Goal: Information Seeking & Learning: Find specific fact

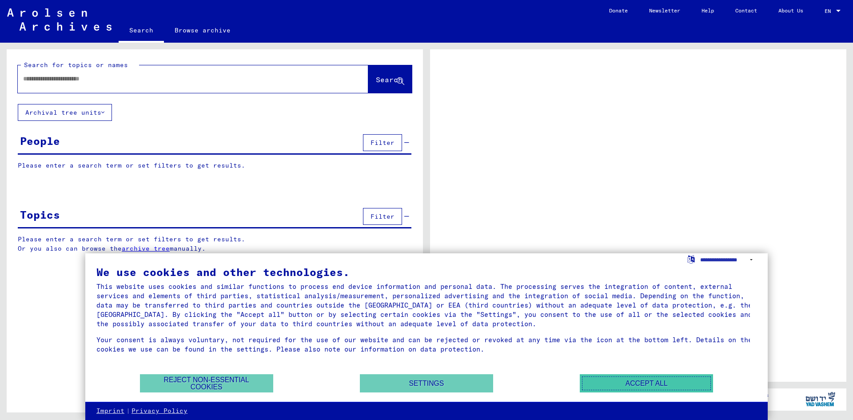
click at [634, 384] on button "Accept all" at bounding box center [646, 383] width 133 height 18
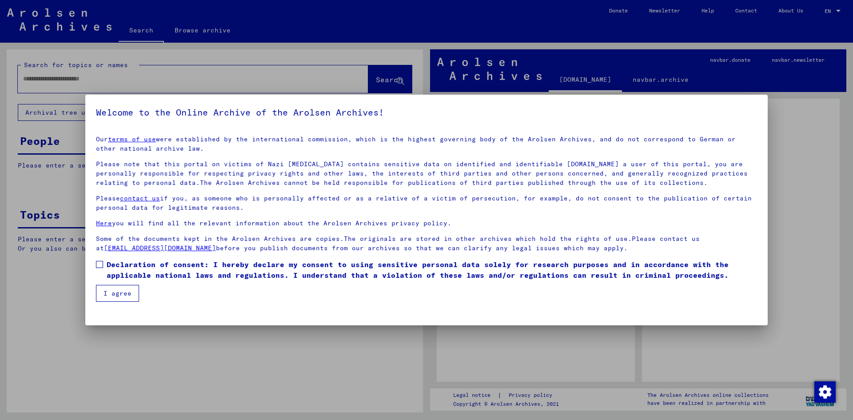
click at [107, 296] on button "I agree" at bounding box center [117, 293] width 43 height 17
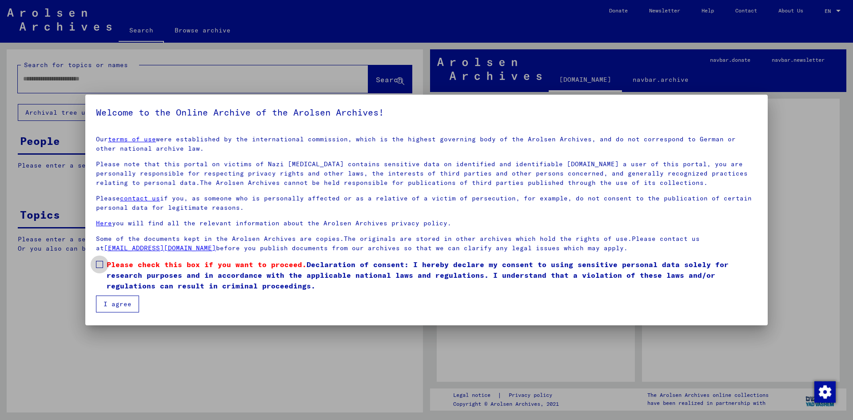
click at [100, 261] on span at bounding box center [99, 264] width 7 height 7
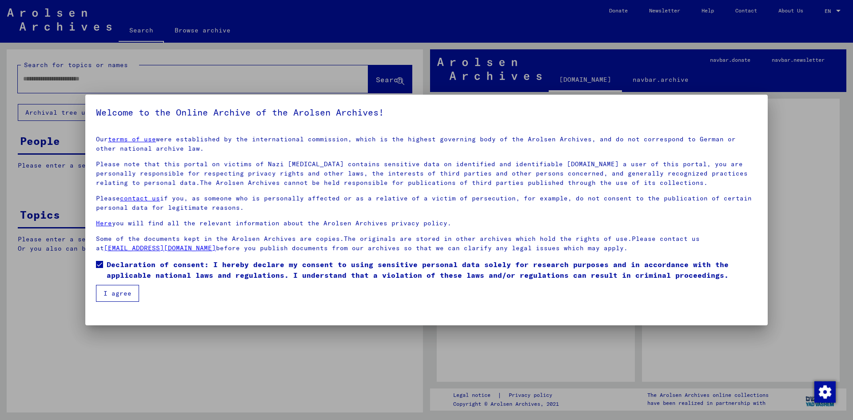
click at [113, 290] on button "I agree" at bounding box center [117, 293] width 43 height 17
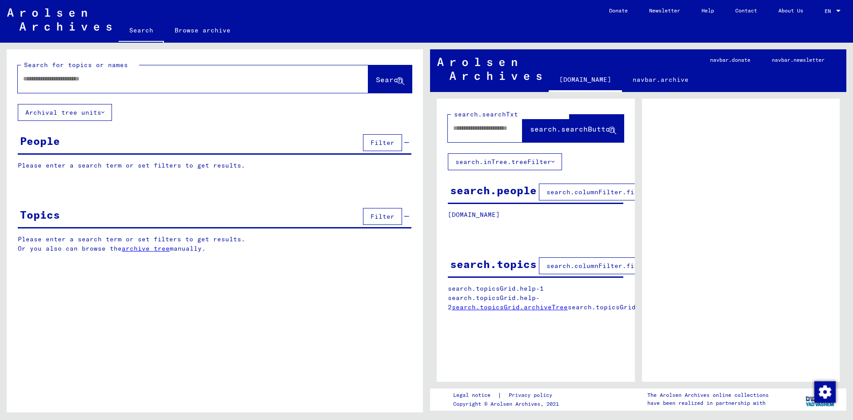
click at [76, 84] on div at bounding box center [182, 79] width 329 height 20
click at [77, 79] on input "text" at bounding box center [185, 78] width 324 height 9
click at [162, 83] on input "text" at bounding box center [185, 78] width 324 height 9
type input "*******"
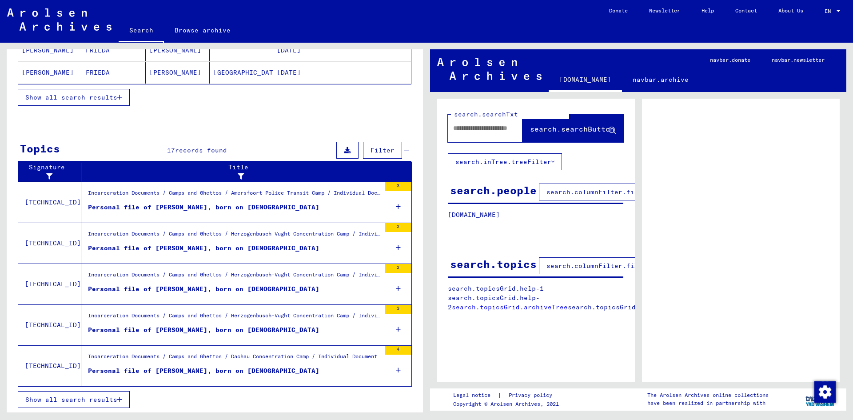
scroll to position [207, 0]
click at [327, 282] on div "Incarceration Documents / Camps and Ghettos / Herzogenbusch-Vught Concentration…" at bounding box center [234, 276] width 292 height 12
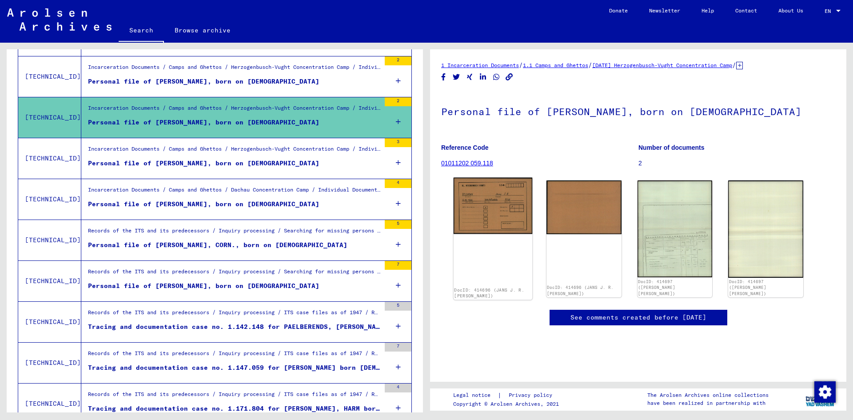
click at [490, 209] on img at bounding box center [493, 206] width 79 height 56
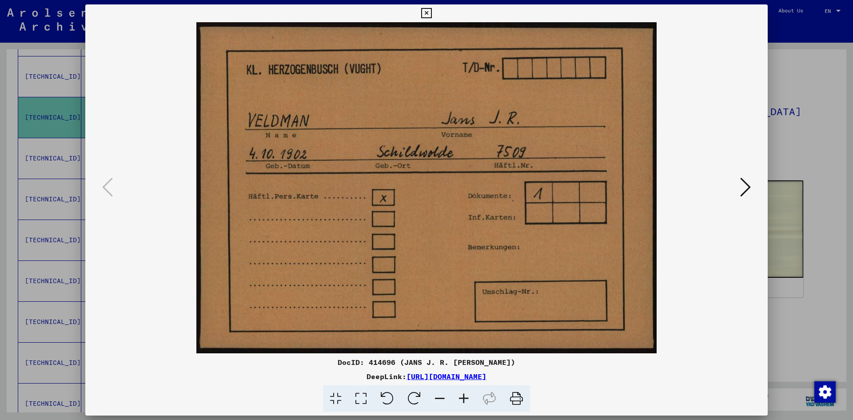
click at [749, 186] on icon at bounding box center [745, 186] width 11 height 21
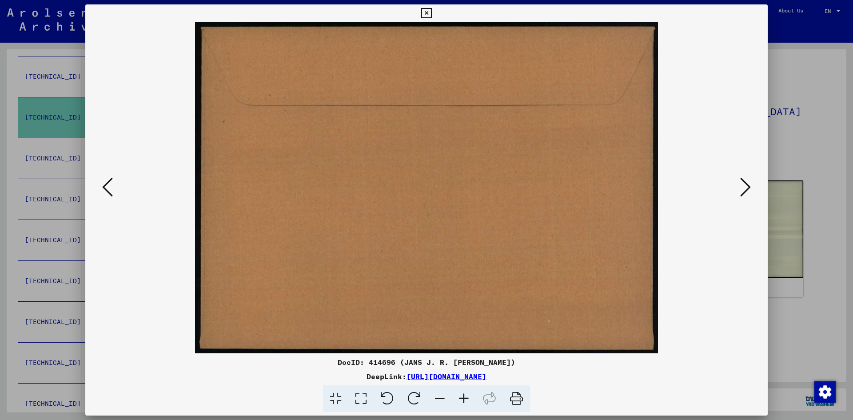
click at [749, 186] on icon at bounding box center [745, 186] width 11 height 21
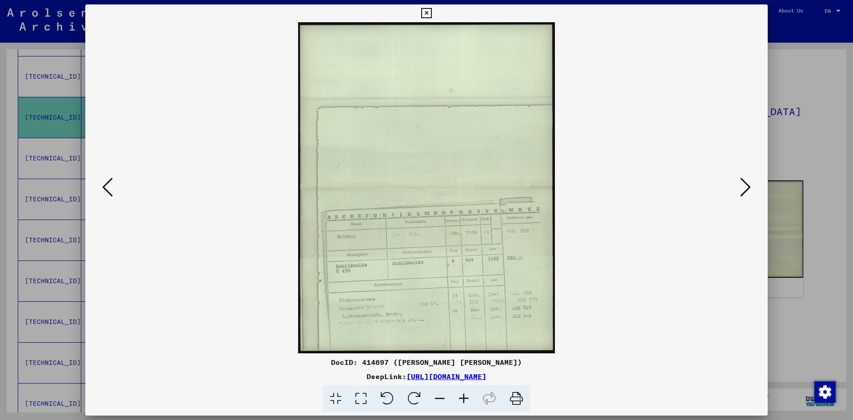
click at [749, 186] on icon at bounding box center [745, 186] width 11 height 21
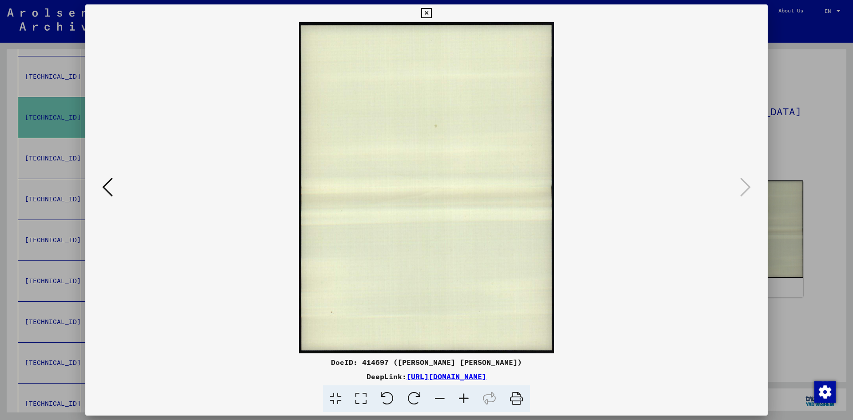
click at [785, 146] on div at bounding box center [426, 210] width 853 height 420
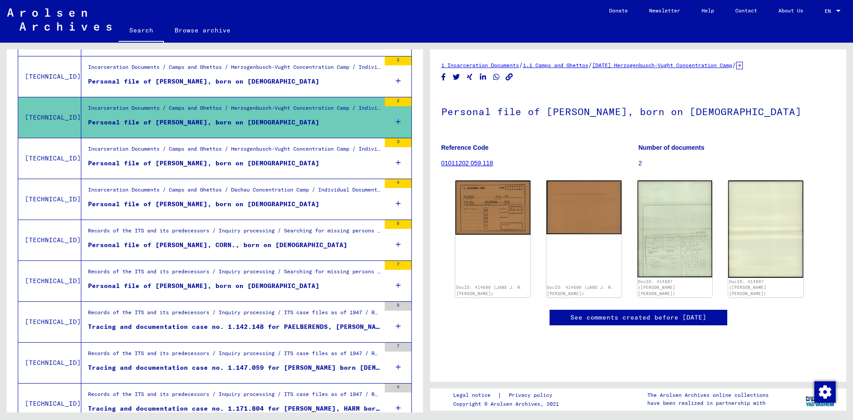
scroll to position [247, 0]
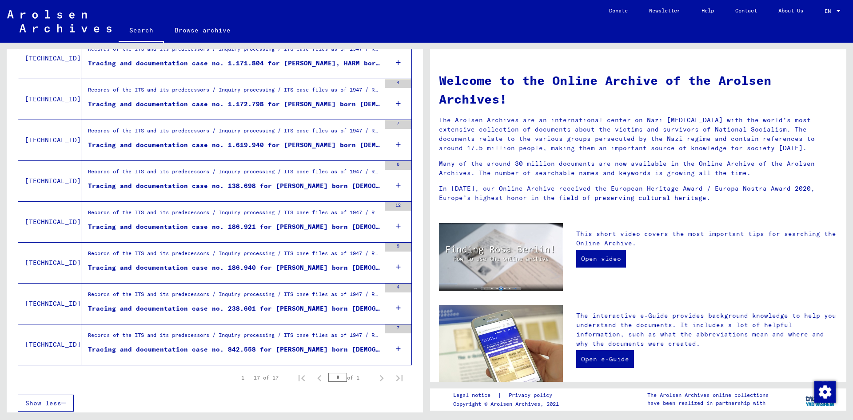
scroll to position [557, 0]
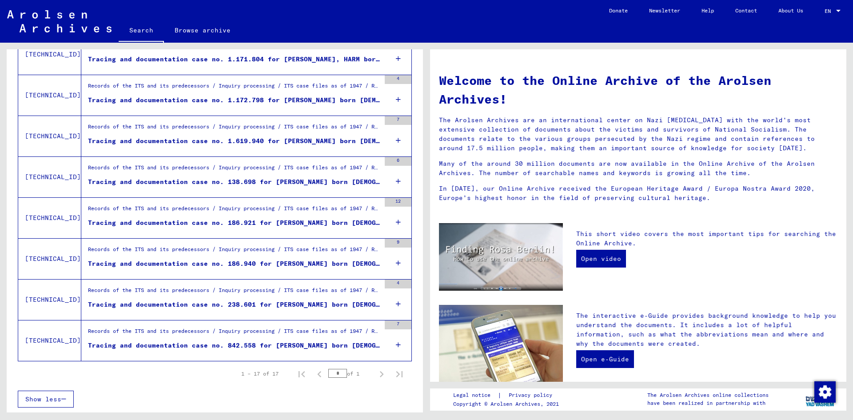
click at [288, 187] on figure "Tracing and documentation case no. 138.698 for [PERSON_NAME] born [DEMOGRAPHIC_…" at bounding box center [234, 183] width 292 height 13
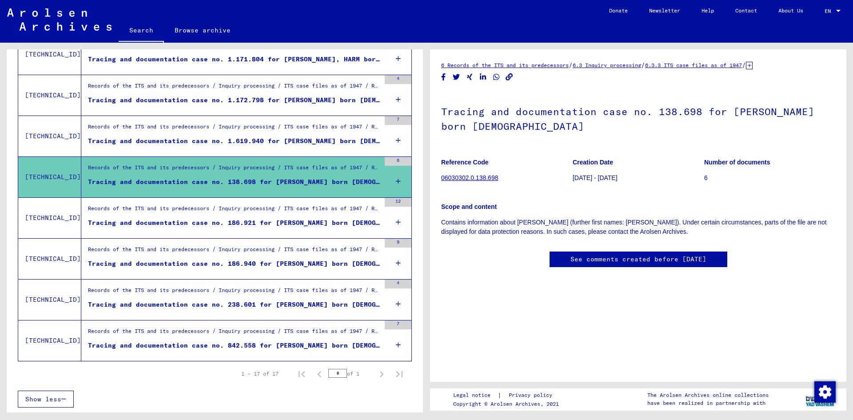
scroll to position [197, 0]
drag, startPoint x: 274, startPoint y: 195, endPoint x: 265, endPoint y: 191, distance: 10.0
